Goal: Task Accomplishment & Management: Manage account settings

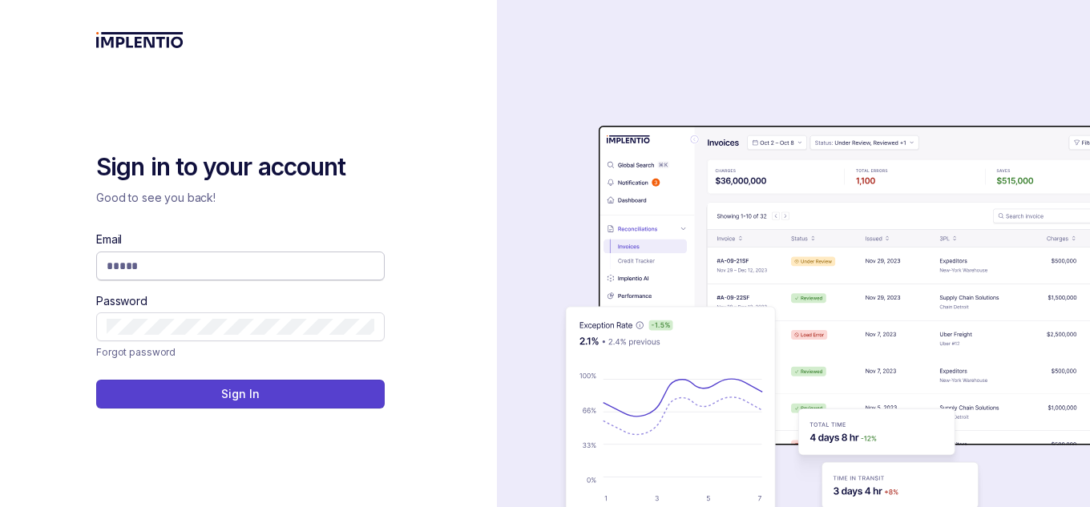
click at [326, 256] on span at bounding box center [240, 266] width 288 height 29
click at [287, 267] on input "Email" at bounding box center [241, 266] width 268 height 16
type input "*"
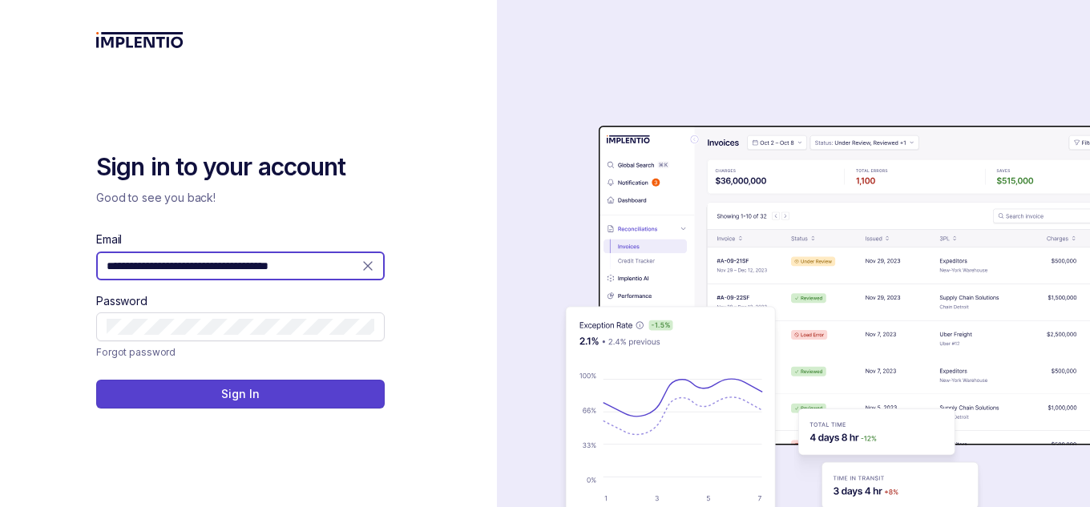
type input "**********"
